Goal: Transaction & Acquisition: Purchase product/service

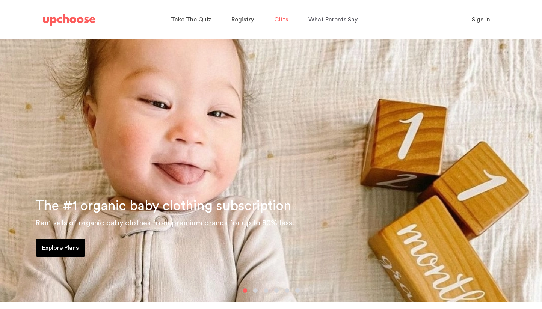
click at [283, 20] on span "Gifts" at bounding box center [281, 20] width 14 height 6
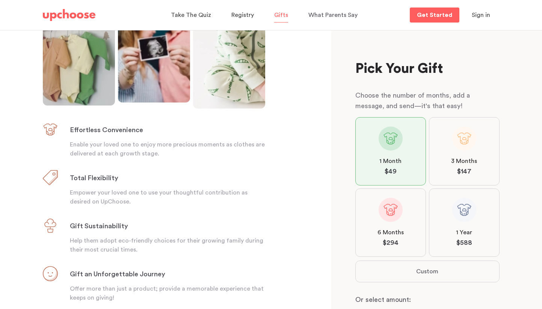
scroll to position [10, 0]
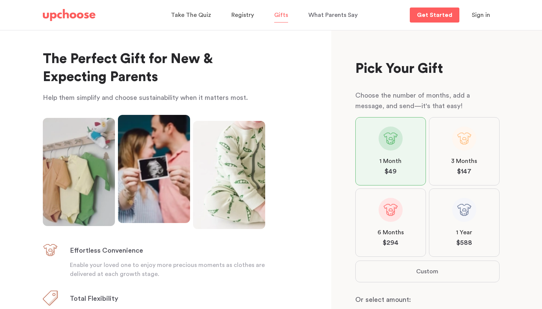
click at [57, 15] on img at bounding box center [69, 15] width 53 height 12
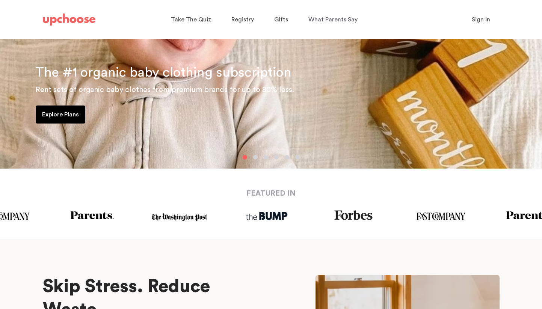
scroll to position [134, 0]
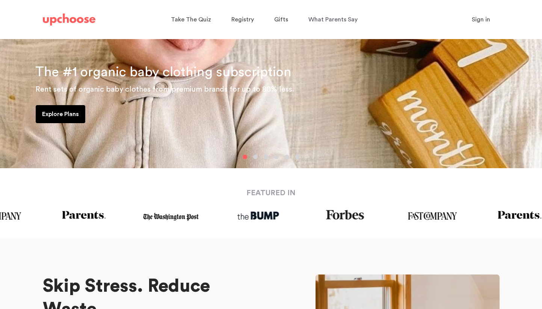
click at [60, 112] on p "Explore Plans" at bounding box center [60, 114] width 37 height 9
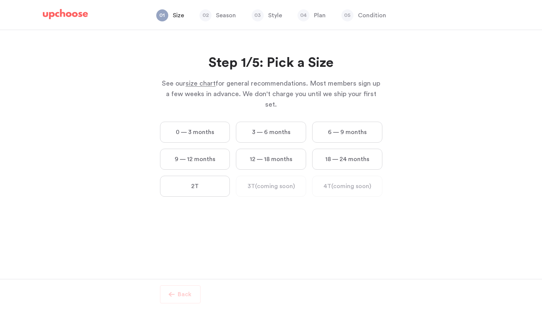
click at [245, 125] on label "3 — 6 months" at bounding box center [271, 132] width 70 height 21
click at [0, 0] on months "3 — 6 months" at bounding box center [0, 0] width 0 height 0
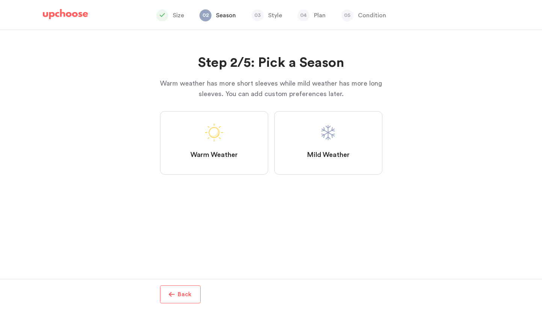
click at [245, 125] on label "Warm Weather" at bounding box center [214, 142] width 108 height 63
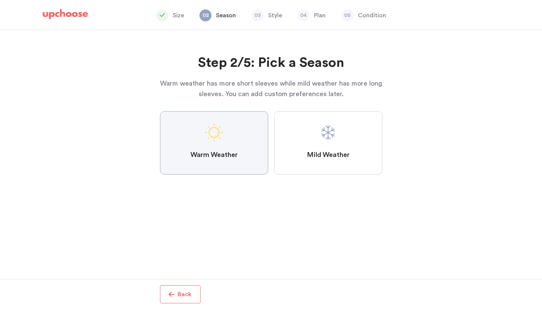
click at [0, 0] on Weather "Warm Weather" at bounding box center [0, 0] width 0 height 0
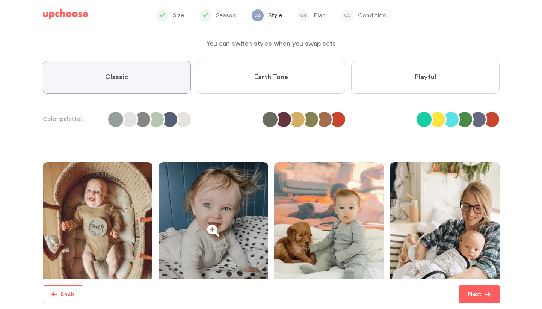
scroll to position [35, 0]
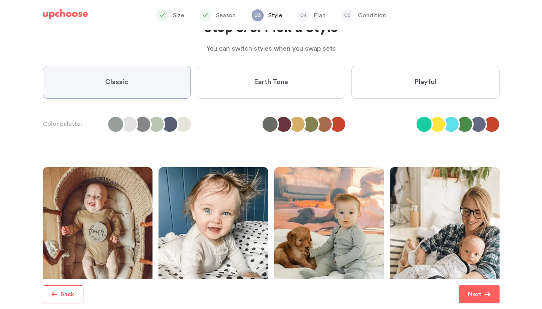
click at [340, 77] on label "Earth Tone" at bounding box center [271, 82] width 148 height 33
click at [0, 0] on Tone "Earth Tone" at bounding box center [0, 0] width 0 height 0
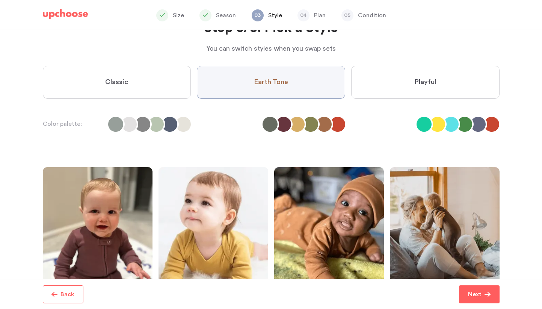
click at [419, 78] on span "Playful" at bounding box center [425, 82] width 22 height 9
click at [0, 0] on input "Playful" at bounding box center [0, 0] width 0 height 0
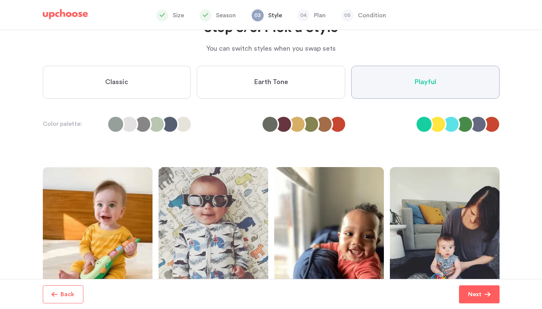
click at [140, 94] on label "Classic" at bounding box center [117, 82] width 148 height 33
click at [0, 0] on input "Classic" at bounding box center [0, 0] width 0 height 0
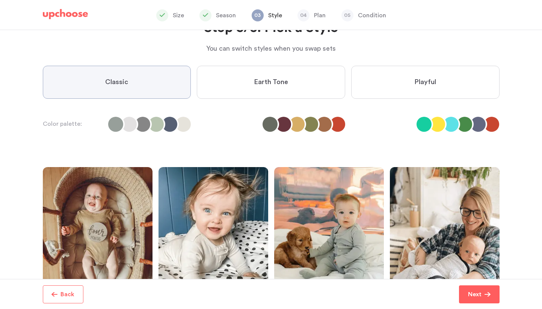
click at [228, 96] on label "Earth Tone" at bounding box center [271, 82] width 148 height 33
click at [0, 0] on Tone "Earth Tone" at bounding box center [0, 0] width 0 height 0
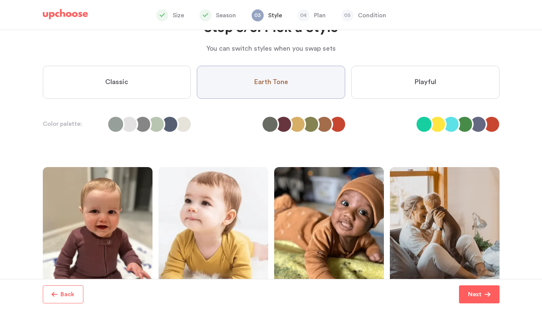
click at [118, 92] on label "Classic" at bounding box center [117, 82] width 148 height 33
click at [0, 0] on input "Classic" at bounding box center [0, 0] width 0 height 0
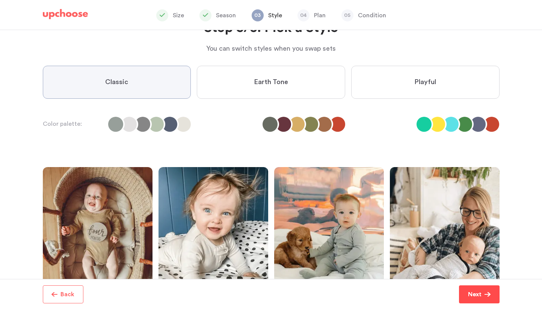
click at [476, 291] on p "Next" at bounding box center [475, 294] width 14 height 9
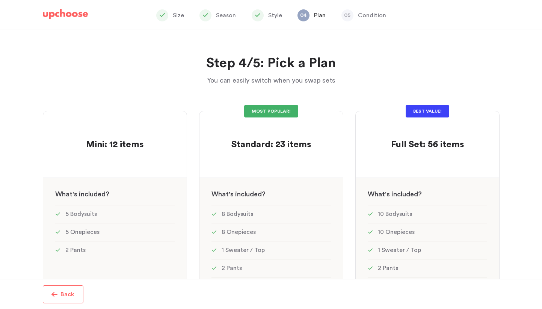
click at [71, 9] on img at bounding box center [65, 14] width 45 height 11
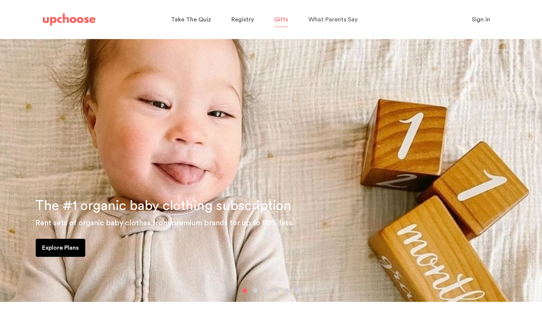
click at [278, 23] on p "Gifts" at bounding box center [281, 20] width 14 height 12
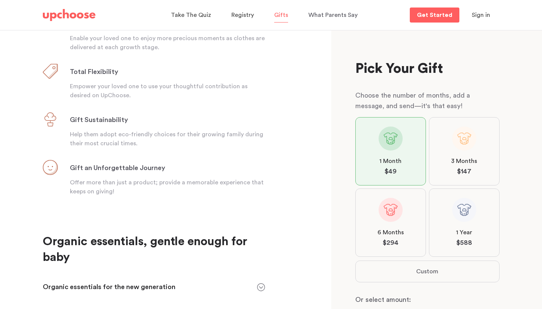
scroll to position [267, 0]
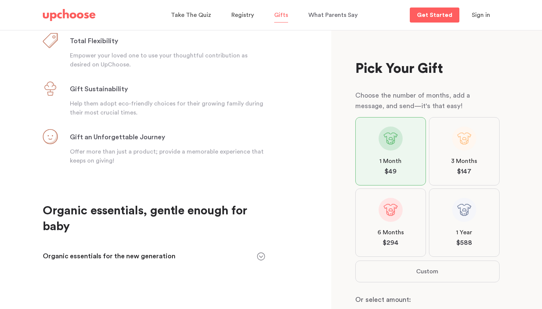
click at [266, 252] on div "The Perfect Gift for New & Expecting Parents Help them simplify and choose sust…" at bounding box center [166, 169] width 332 height 279
click at [260, 257] on icon at bounding box center [261, 256] width 8 height 8
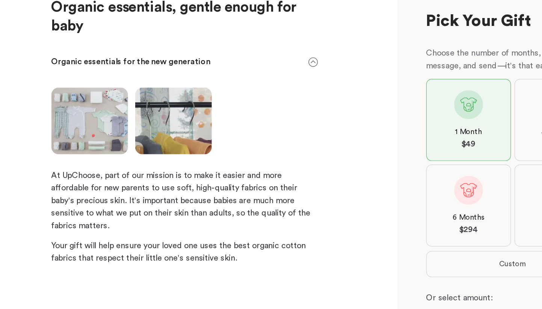
scroll to position [0, 0]
